Goal: Navigation & Orientation: Find specific page/section

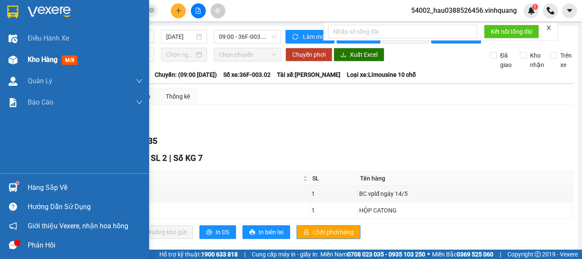
click at [32, 56] on span "Kho hàng" at bounding box center [43, 59] width 30 height 8
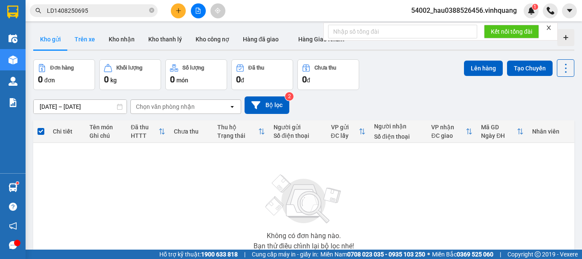
click at [94, 40] on button "Trên xe" at bounding box center [85, 39] width 34 height 20
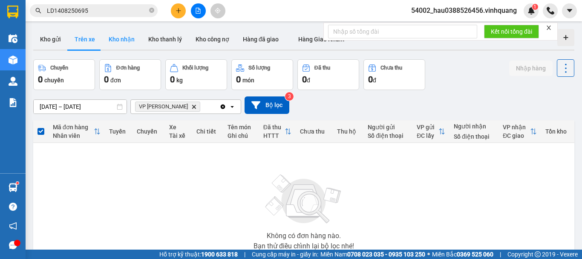
click at [114, 40] on button "Kho nhận" at bounding box center [122, 39] width 40 height 20
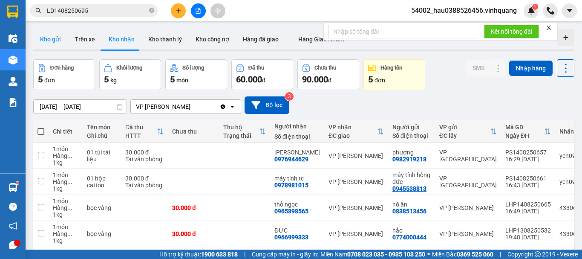
click at [46, 41] on button "Kho gửi" at bounding box center [50, 39] width 35 height 20
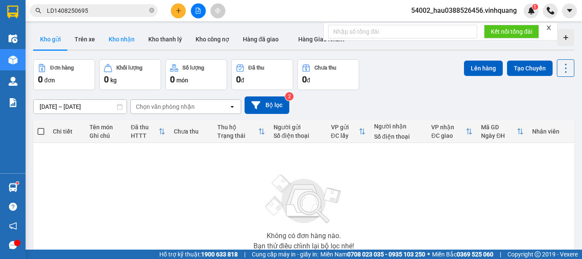
click at [131, 36] on button "Kho nhận" at bounding box center [122, 39] width 40 height 20
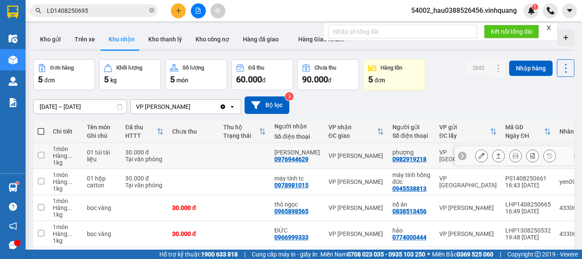
scroll to position [62, 0]
